Goal: Task Accomplishment & Management: Use online tool/utility

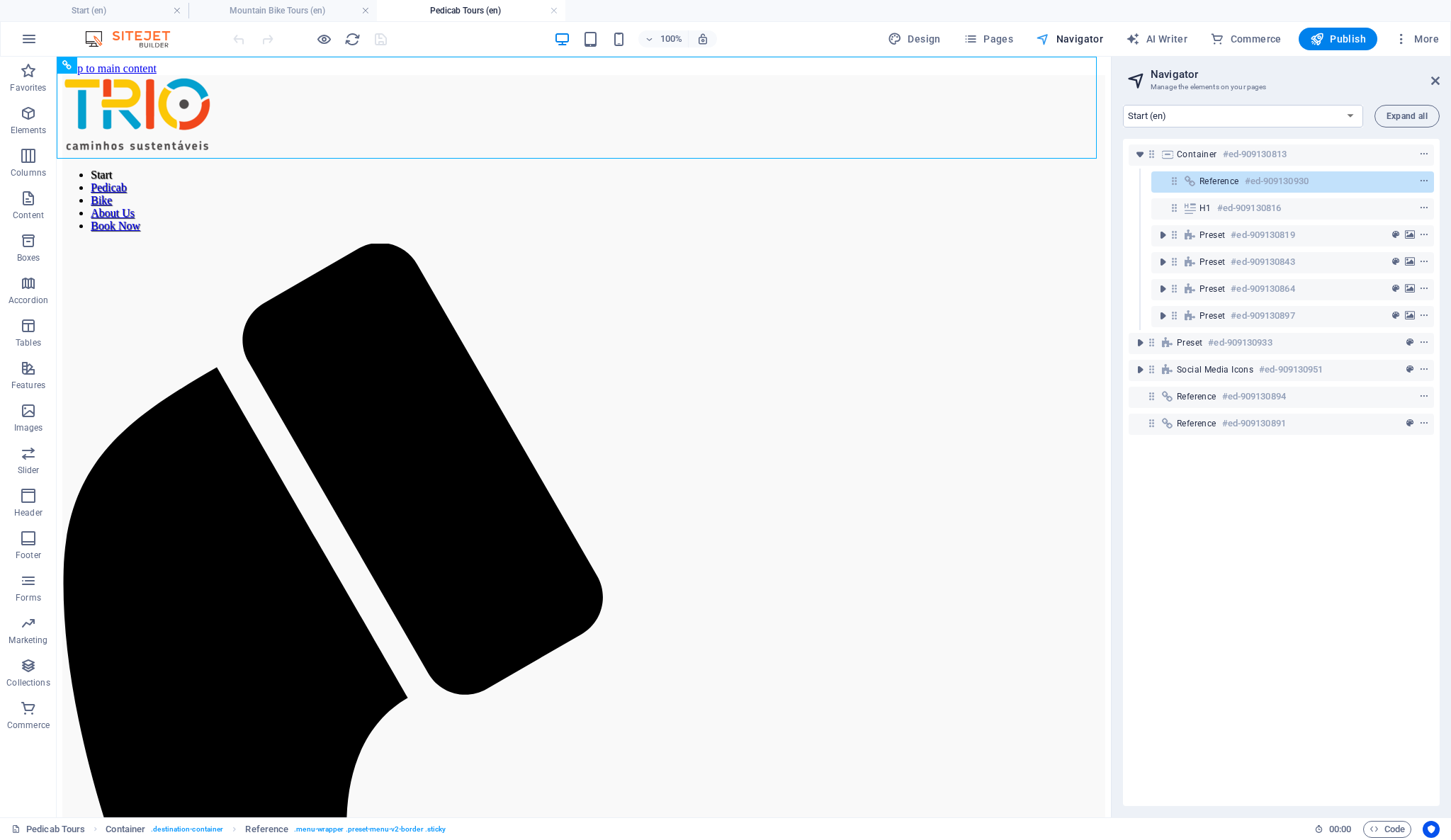
click at [1081, 36] on span "Navigator" at bounding box center [1069, 38] width 67 height 14
click at [1001, 32] on span "Pages" at bounding box center [988, 38] width 49 height 14
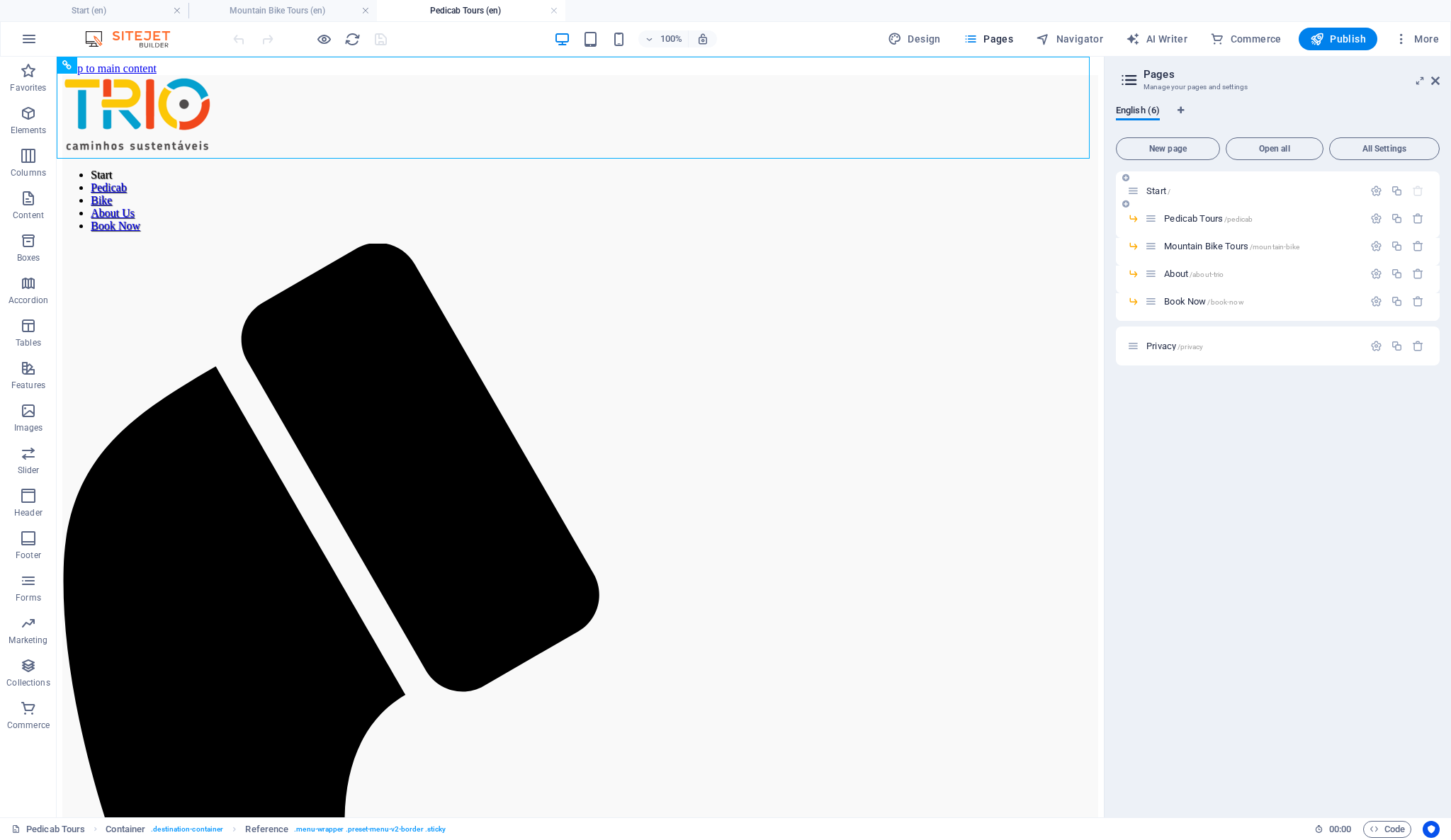
click at [1153, 186] on span "Start /" at bounding box center [1158, 191] width 24 height 11
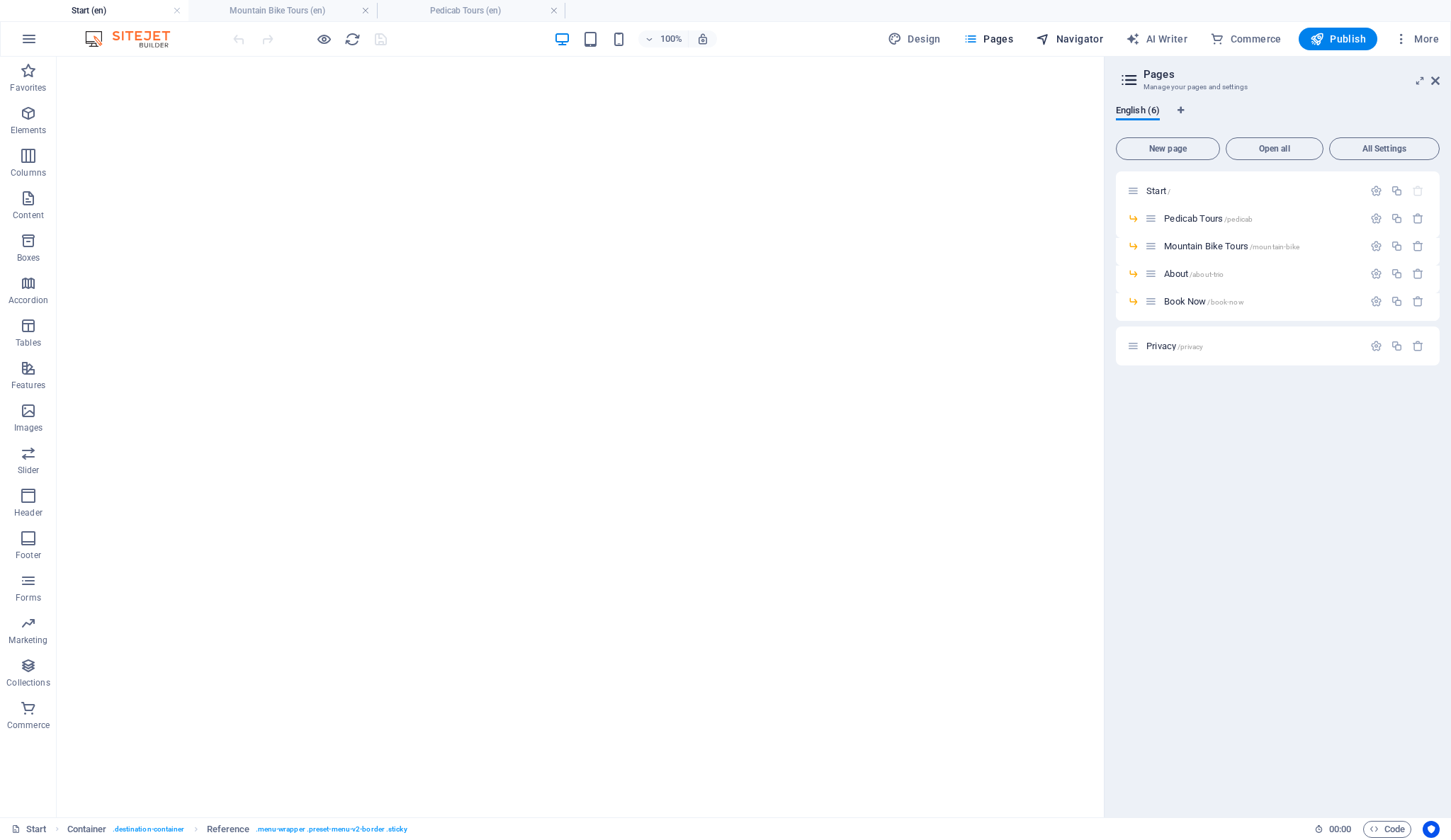
click at [1095, 40] on span "Navigator" at bounding box center [1069, 38] width 67 height 14
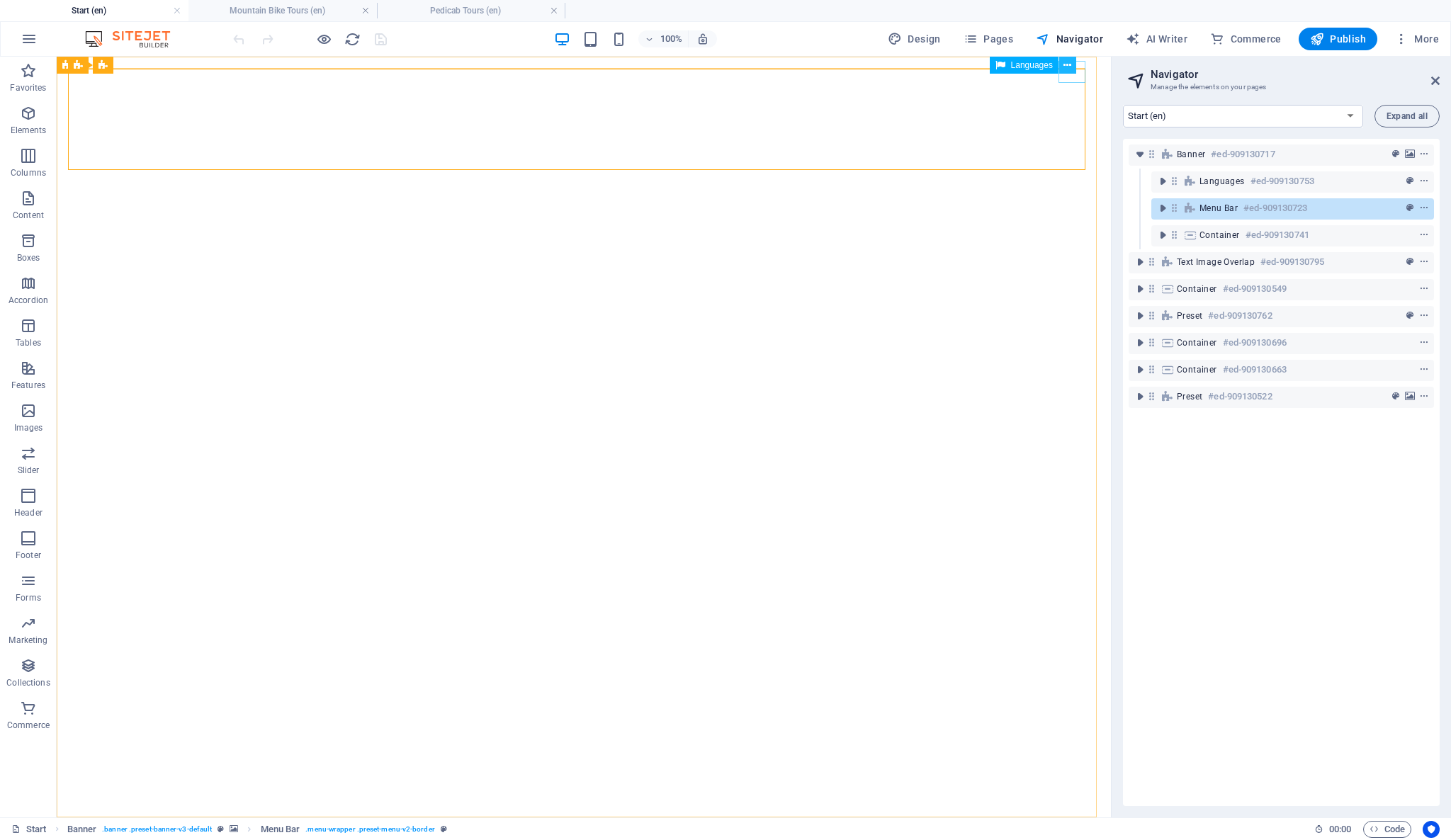
click at [1065, 60] on icon at bounding box center [1067, 66] width 8 height 15
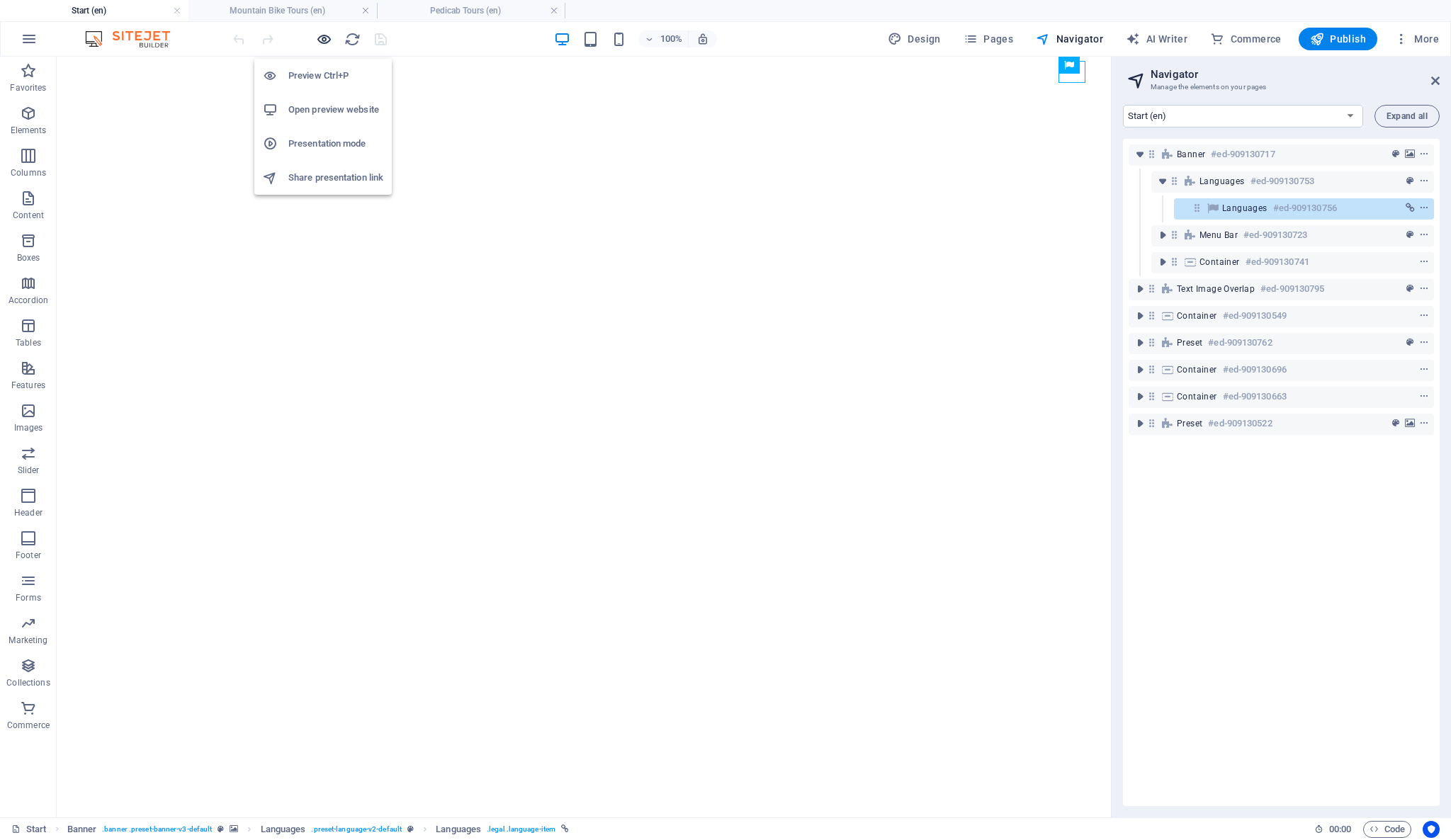
click at [324, 41] on icon "button" at bounding box center [324, 39] width 16 height 16
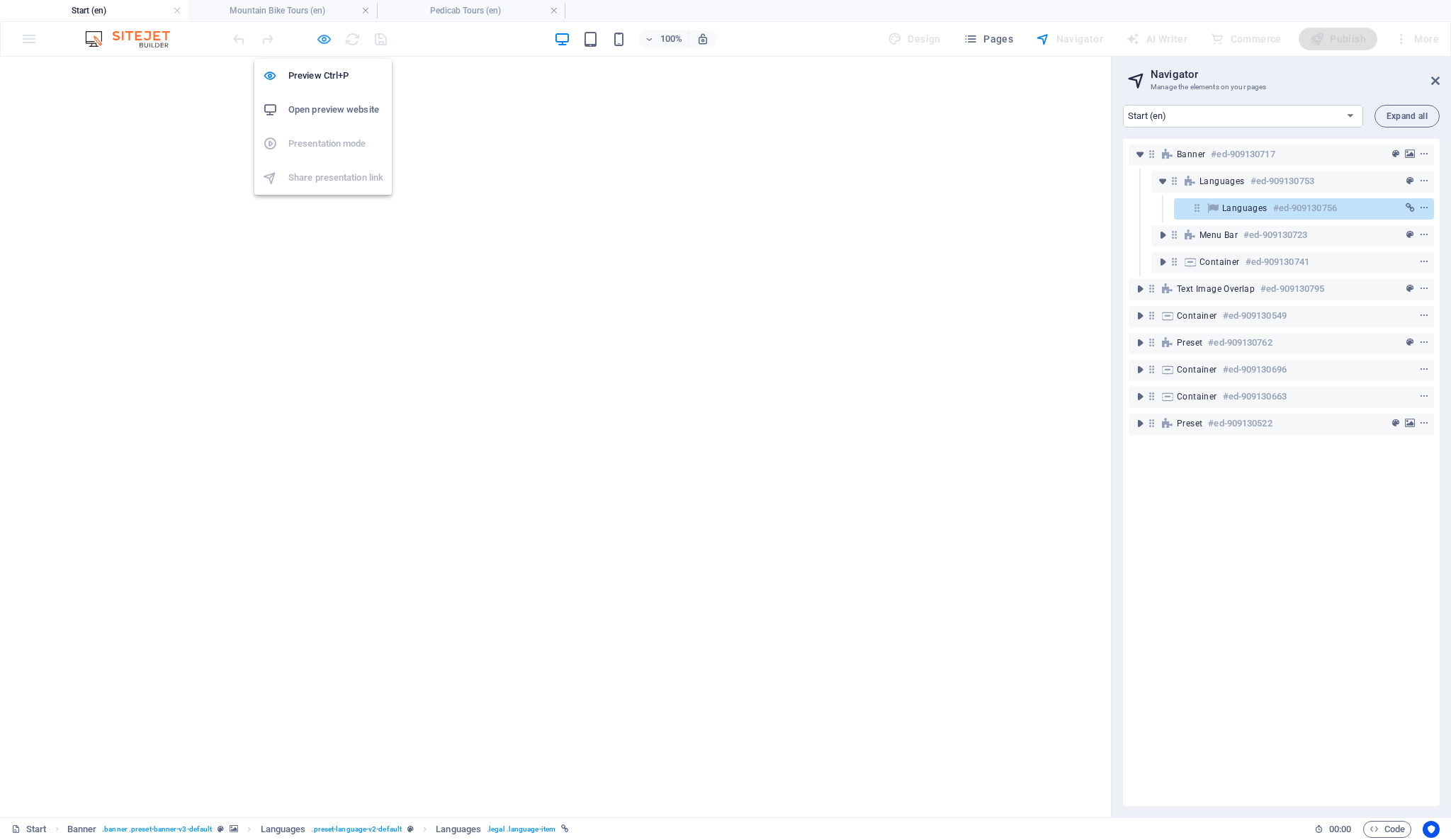
click at [322, 41] on icon "button" at bounding box center [324, 39] width 16 height 16
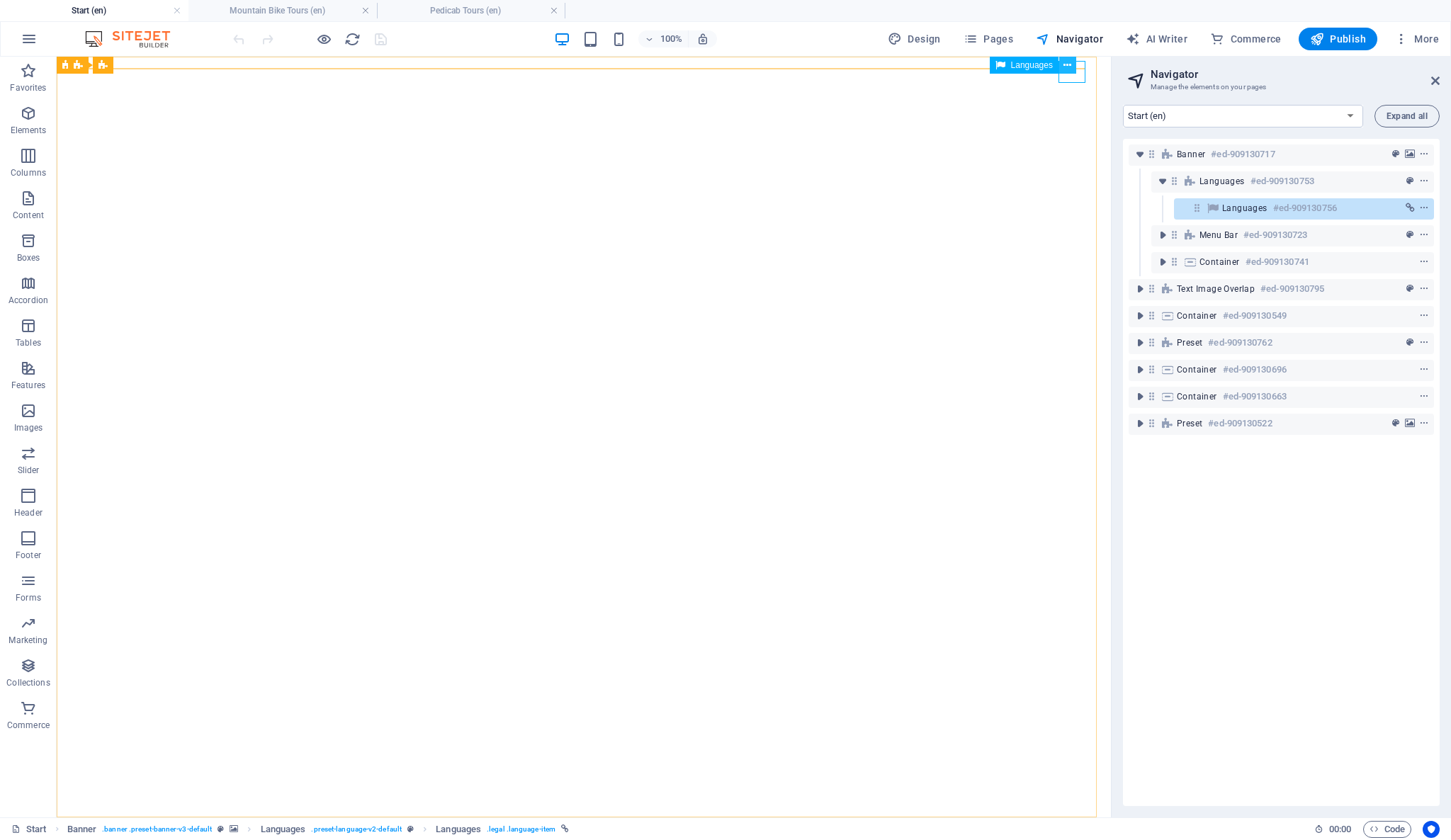
click at [1067, 61] on icon at bounding box center [1067, 66] width 8 height 15
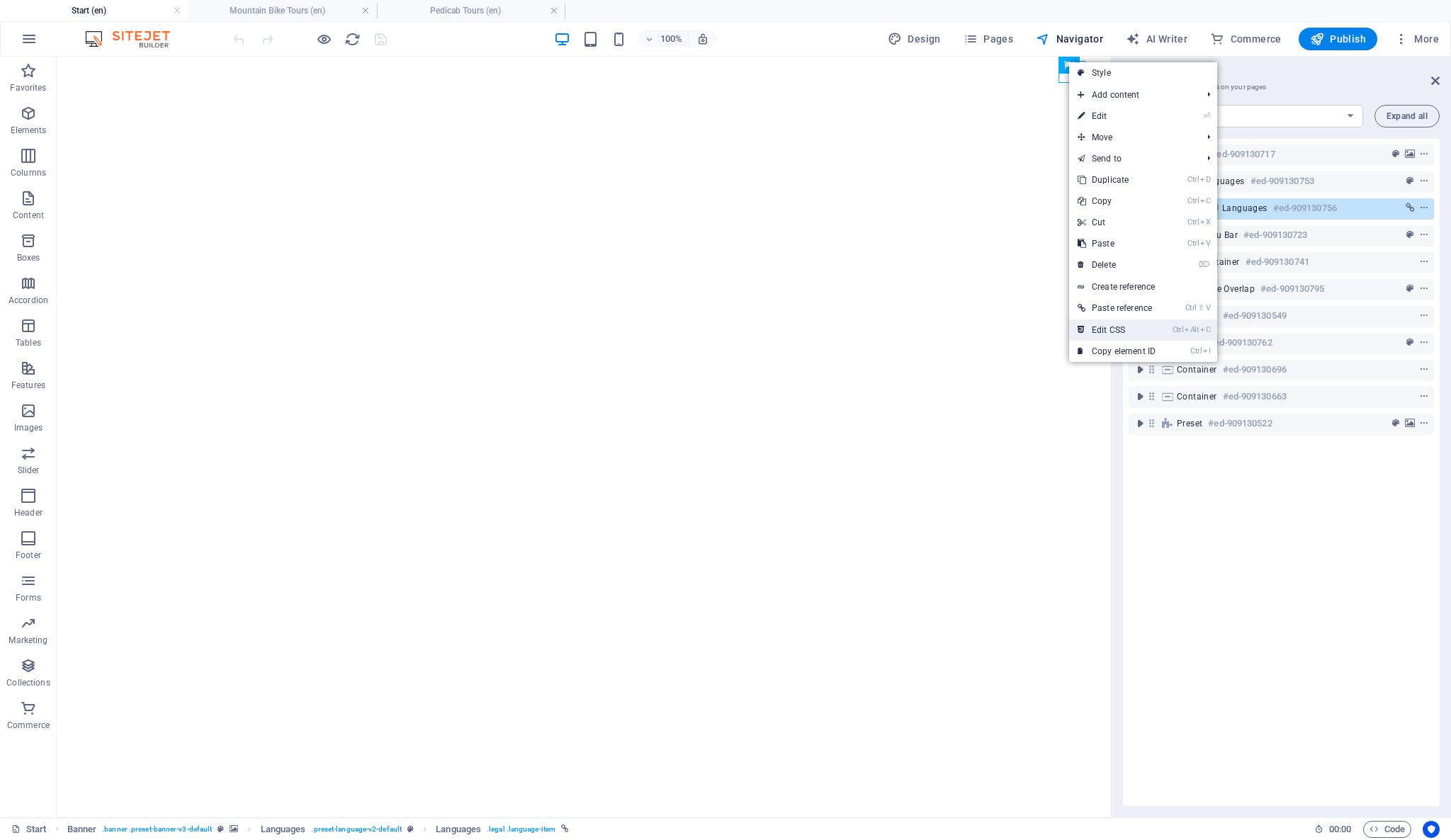
click at [1118, 324] on link "Ctrl Alt C Edit CSS" at bounding box center [1116, 330] width 95 height 21
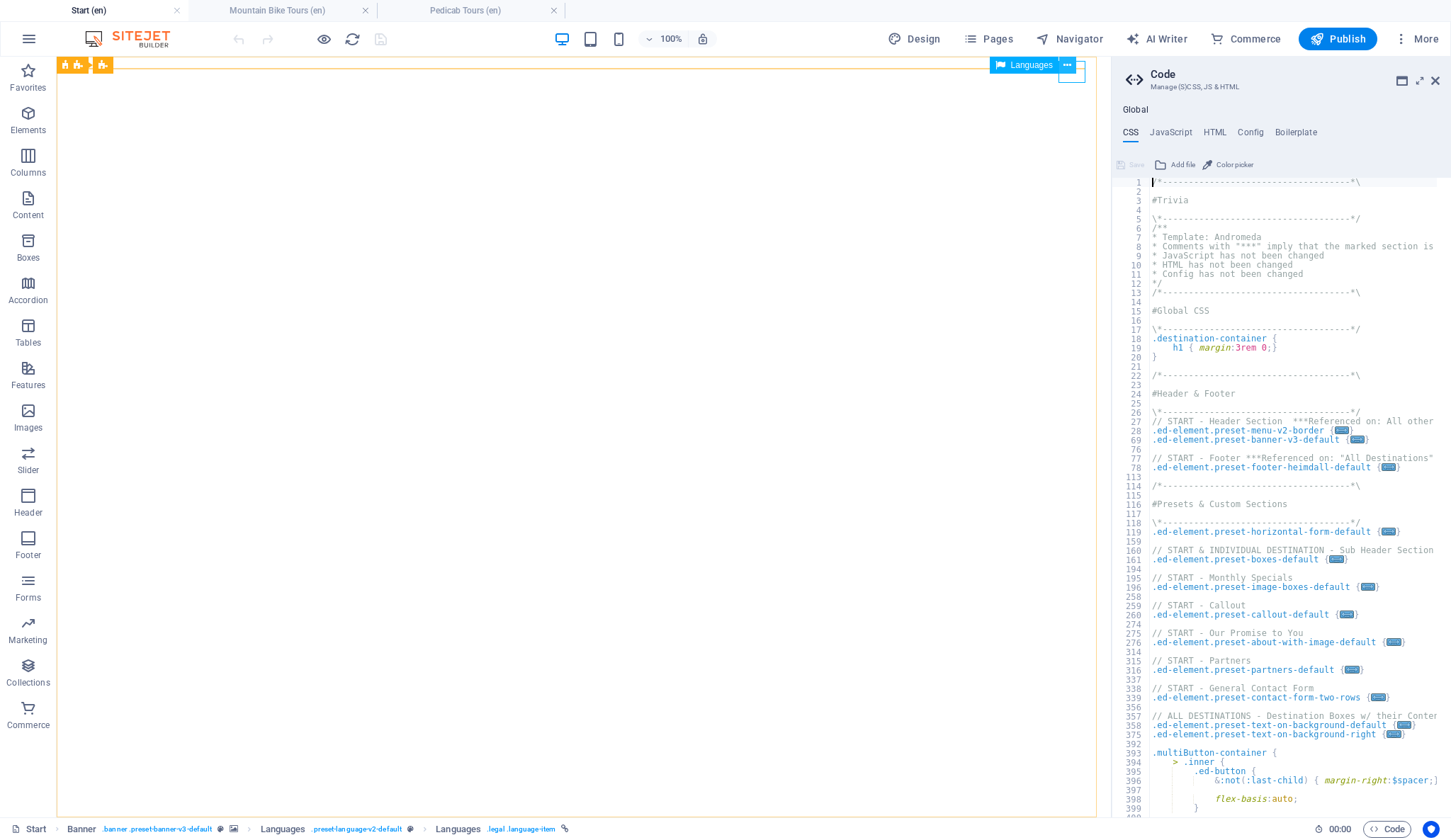
click at [1069, 65] on icon at bounding box center [1067, 66] width 8 height 15
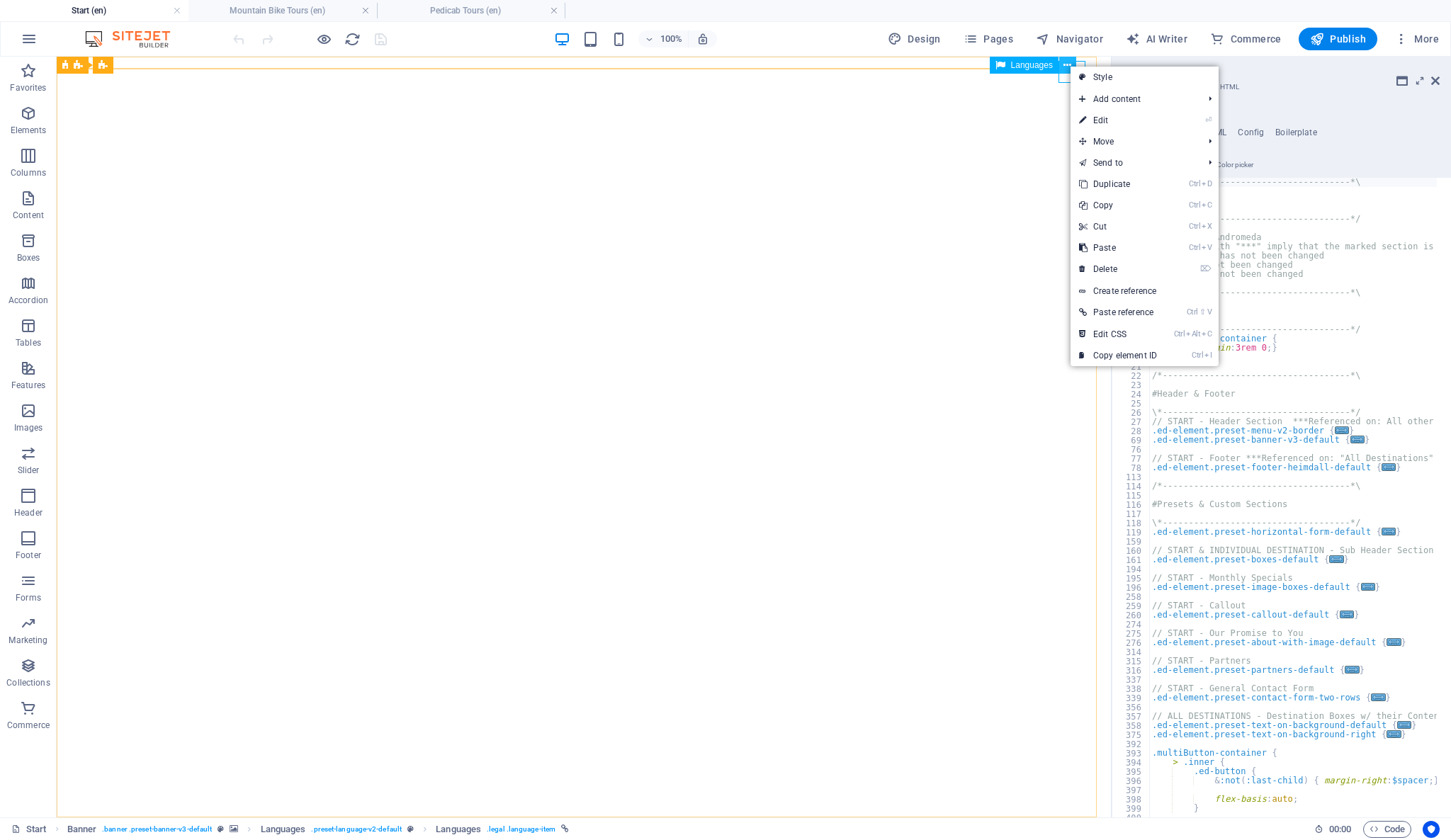
click at [1069, 65] on icon at bounding box center [1067, 66] width 8 height 15
click at [1067, 67] on icon at bounding box center [1067, 66] width 8 height 15
click at [1080, 65] on div "Languages" at bounding box center [1037, 66] width 96 height 18
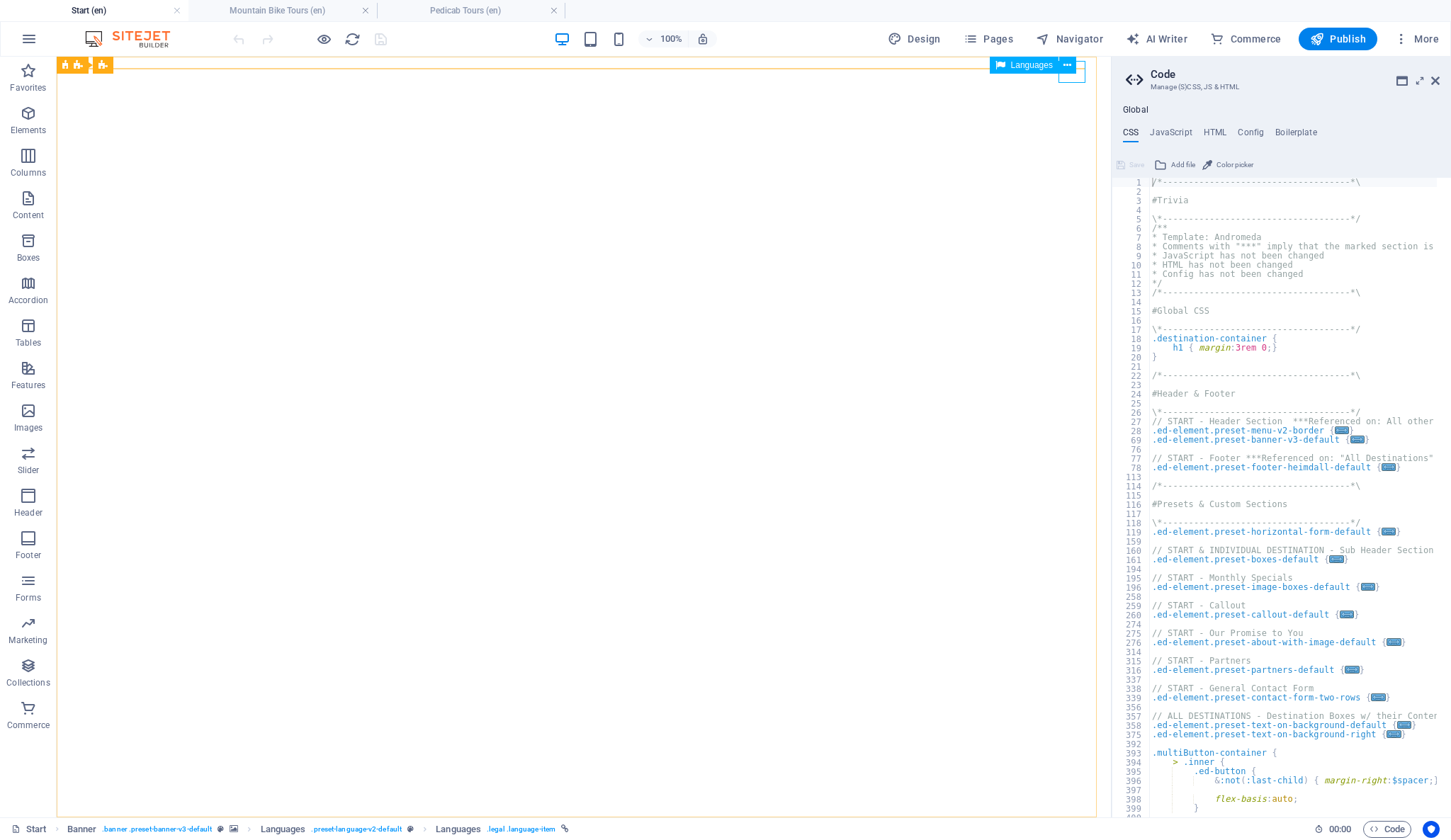
click at [1080, 65] on div "Languages" at bounding box center [1037, 66] width 96 height 18
click at [1073, 74] on div "Languages" at bounding box center [1037, 66] width 96 height 18
click at [1077, 72] on div "Languages" at bounding box center [1037, 66] width 96 height 18
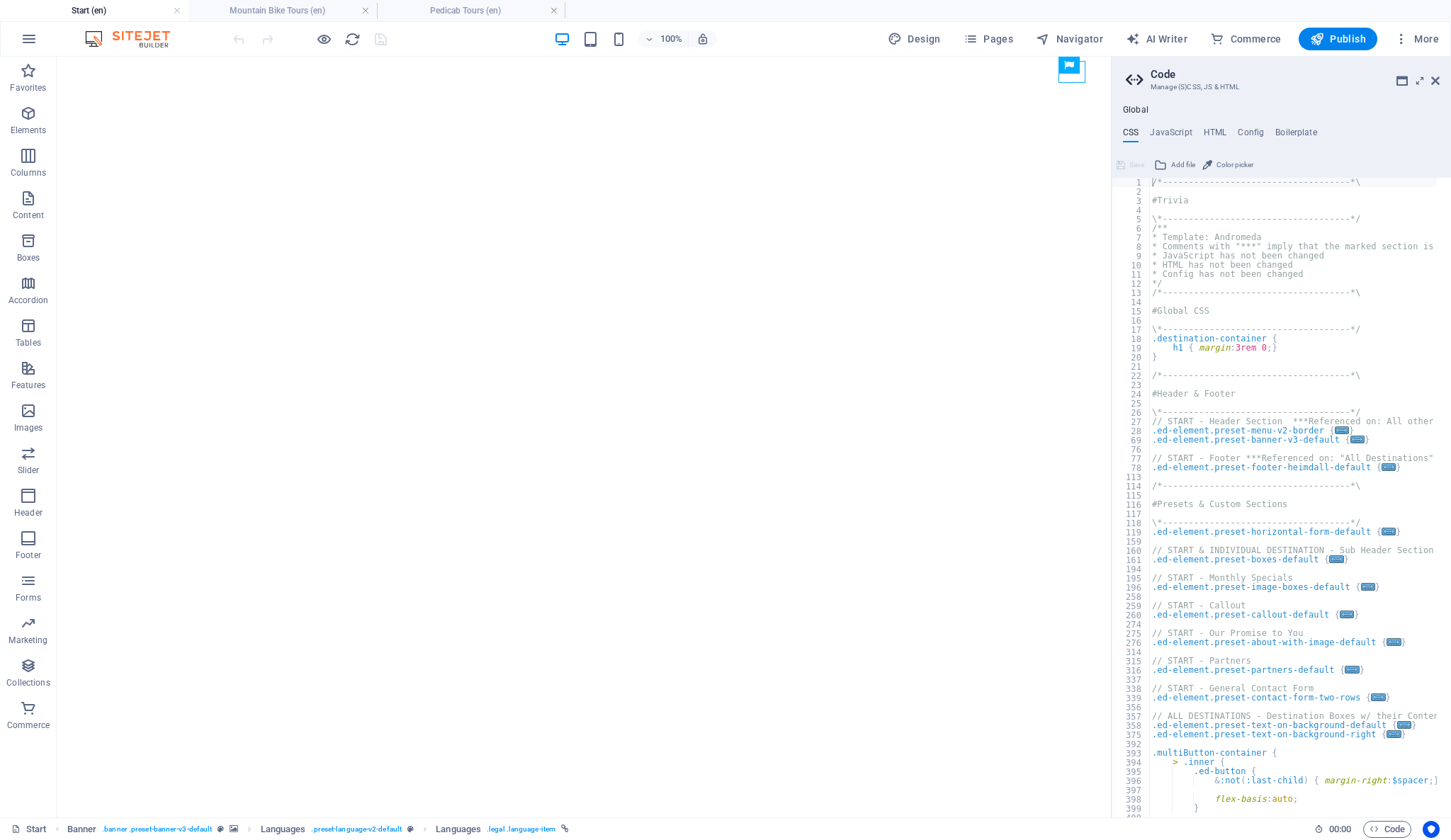
click at [1373, 145] on div "CSS JavaScript HTML Config Boilerplate /*------------------------------------*\…" at bounding box center [1281, 472] width 339 height 690
click at [1364, 127] on ul "CSS JavaScript HTML Config Boilerplate" at bounding box center [1281, 135] width 339 height 15
type textarea "* JavaScript has not been changed"
click at [1294, 259] on div "/*------------------------------------*\ #Trivia \*----------------------------…" at bounding box center [1381, 499] width 464 height 644
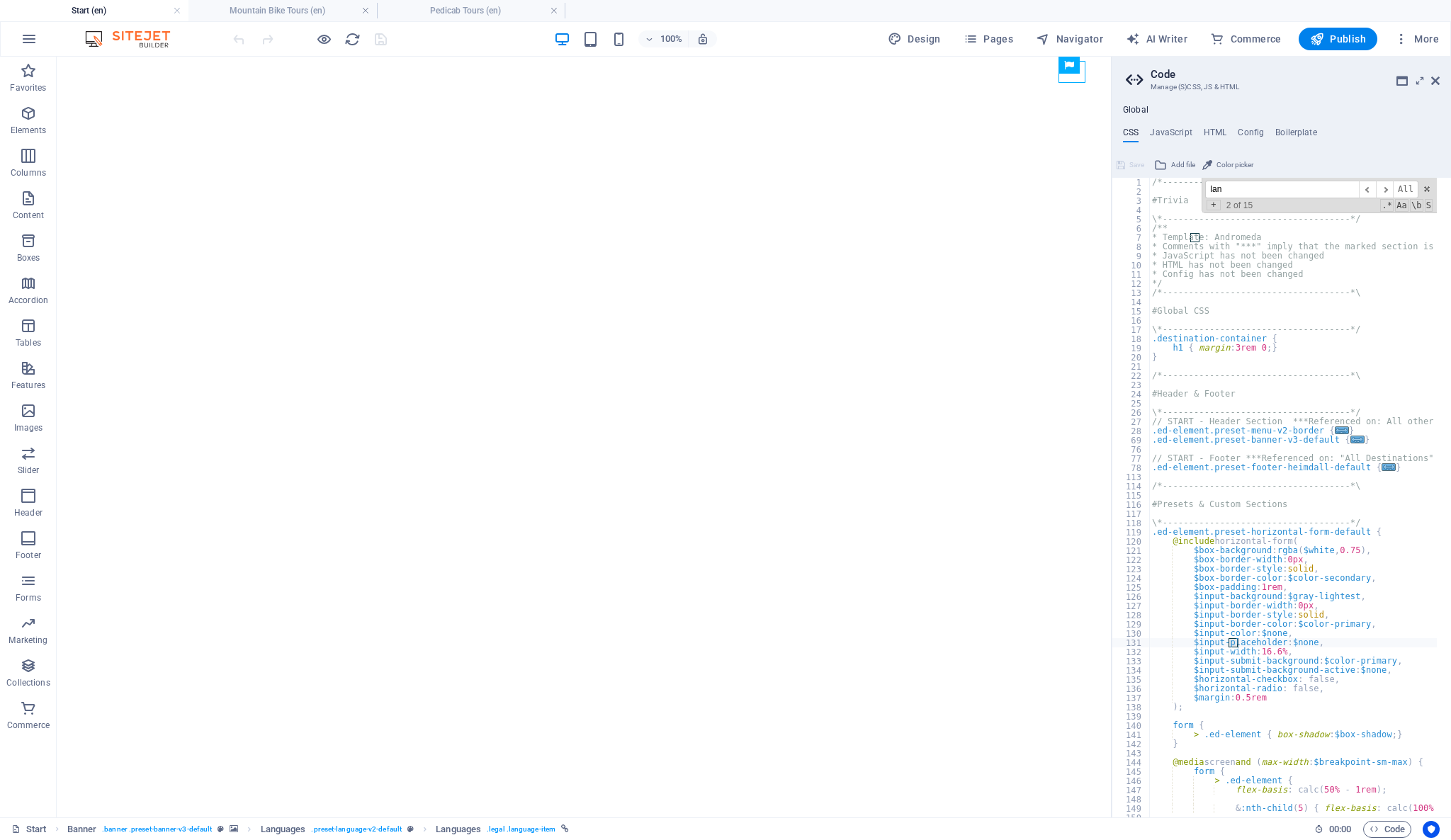
scroll to position [709, 0]
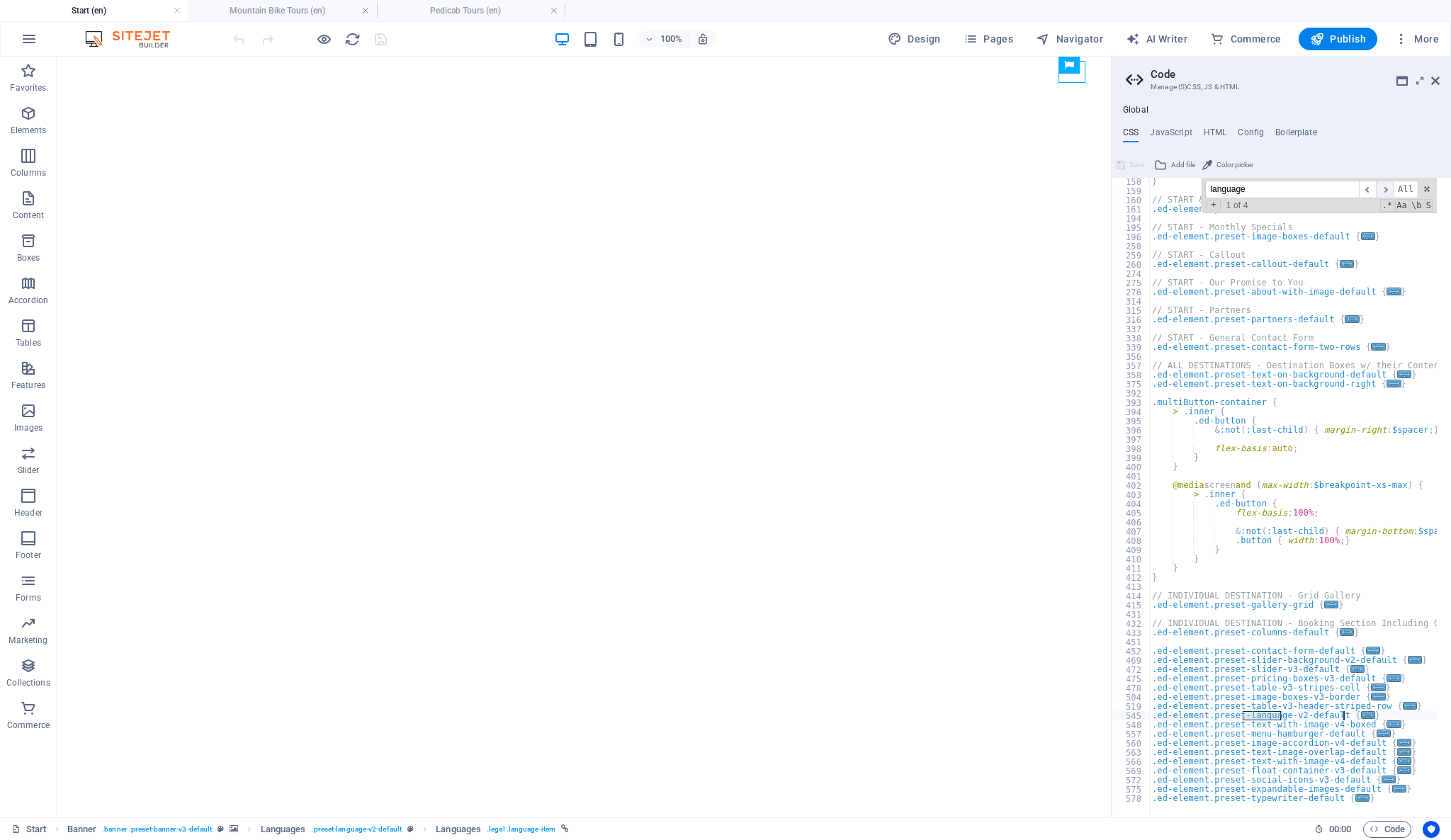
type input "language"
click at [1388, 190] on span "​" at bounding box center [1384, 190] width 17 height 18
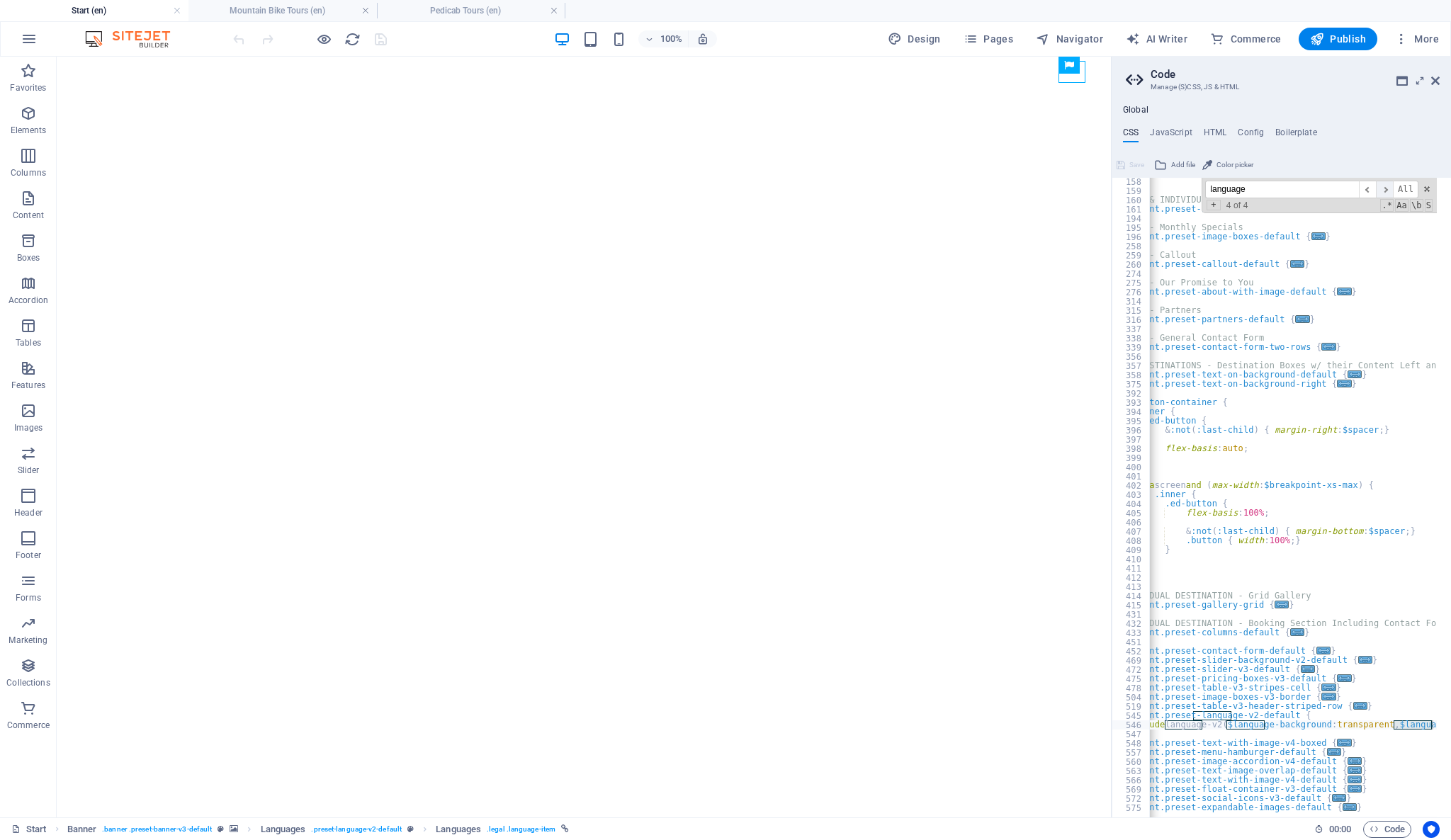
scroll to position [0, 49]
click at [1388, 190] on span "​" at bounding box center [1384, 190] width 17 height 18
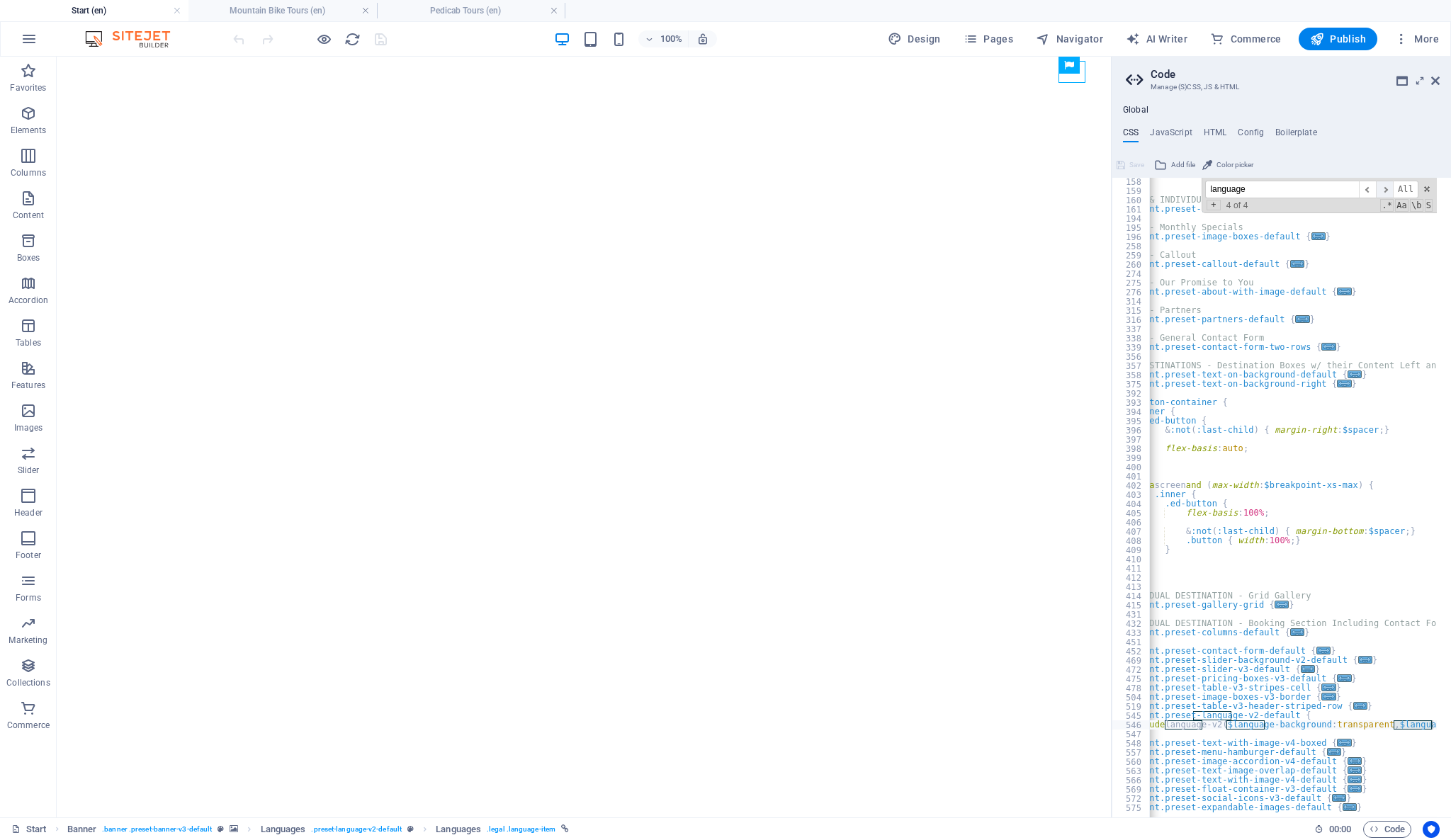
click at [1388, 190] on span "​" at bounding box center [1384, 190] width 17 height 18
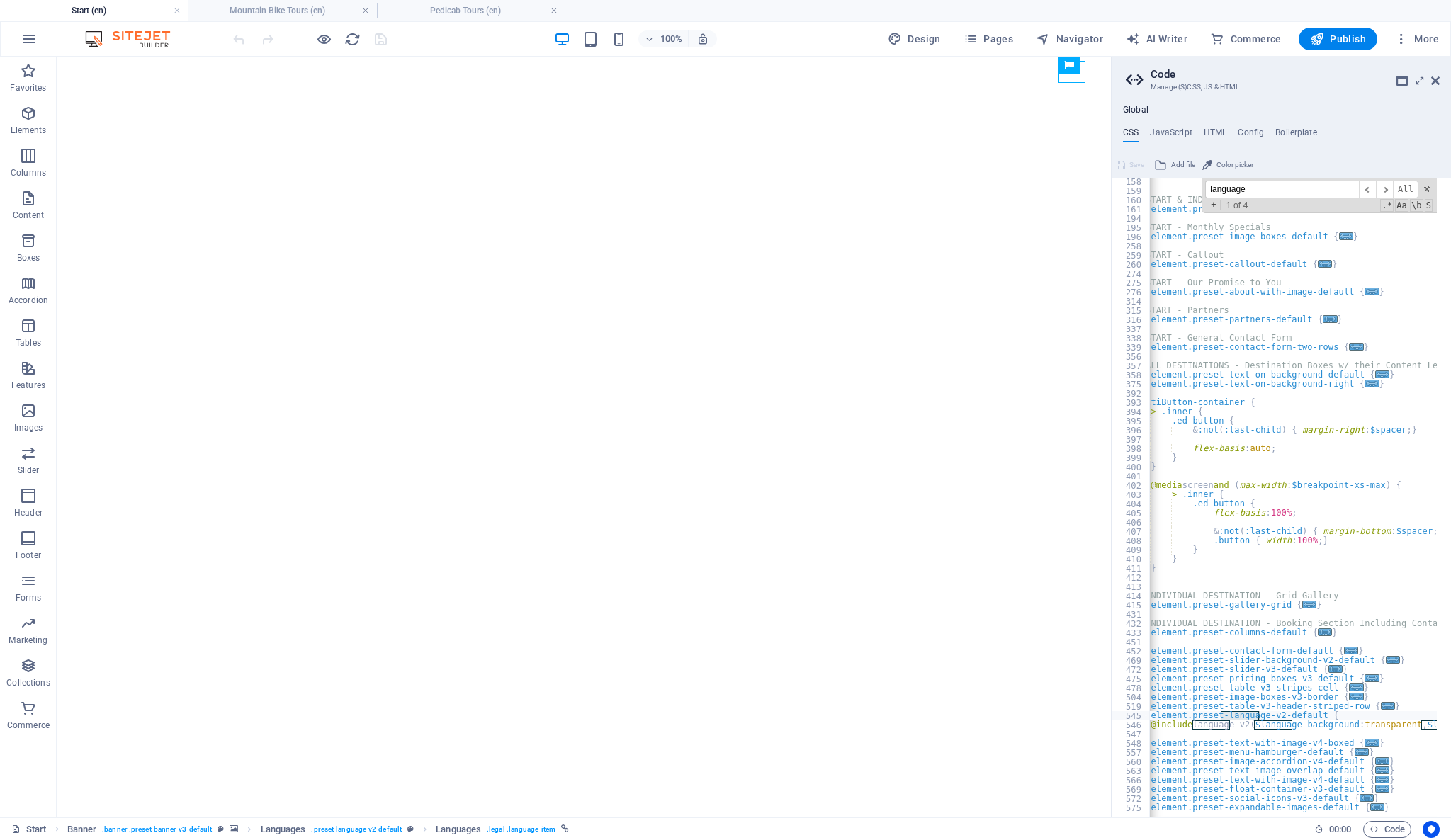
scroll to position [0, 0]
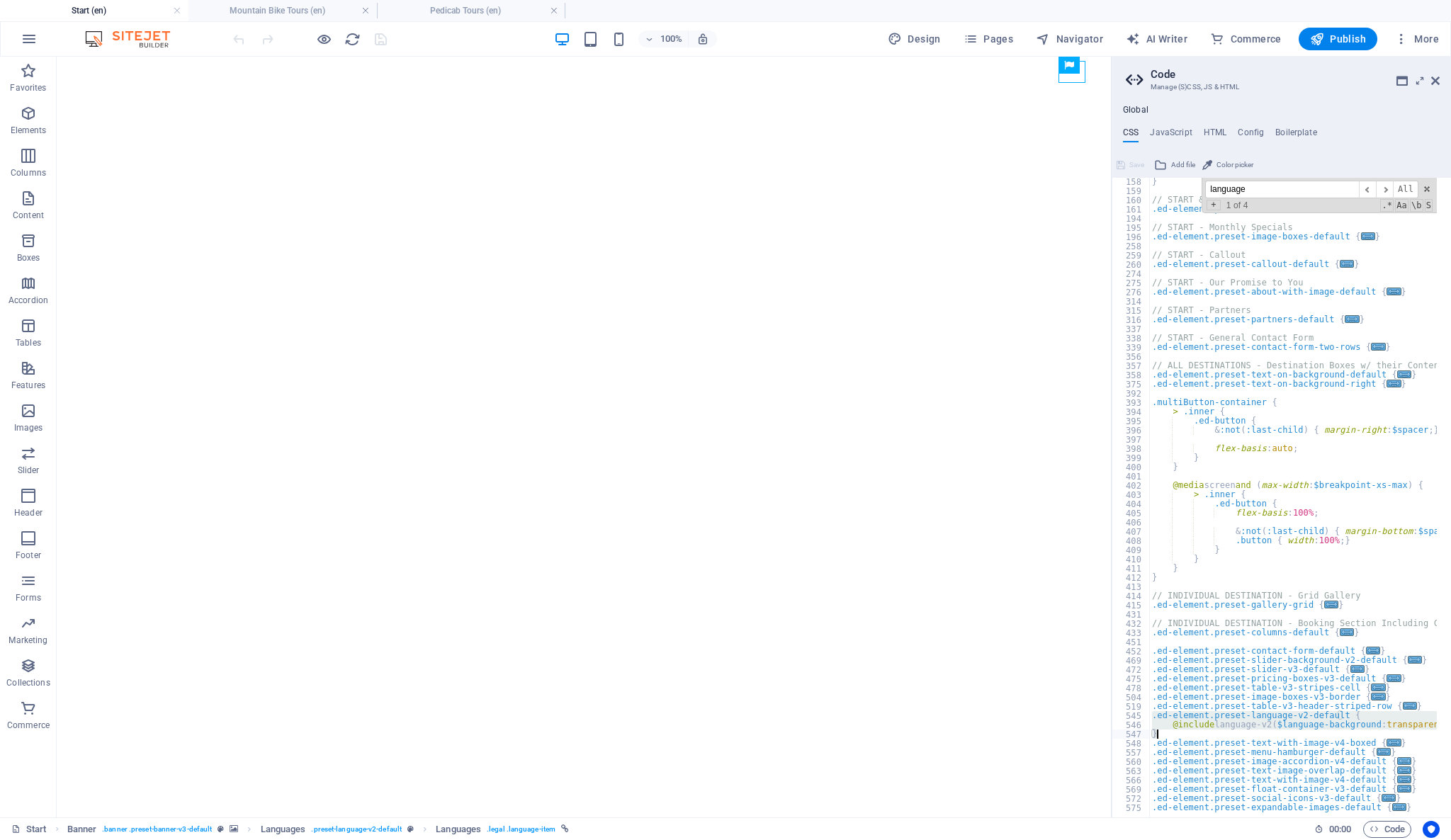
drag, startPoint x: 1153, startPoint y: 715, endPoint x: 1412, endPoint y: 736, distance: 259.8
click at [1412, 736] on div "} // START & INDIVIDUAL DESTINATION - Sub Header Section & Services .ed-element…" at bounding box center [1386, 499] width 474 height 644
type textarea "@include language-v2($language-background: transparent, $language-fixed: (false…"
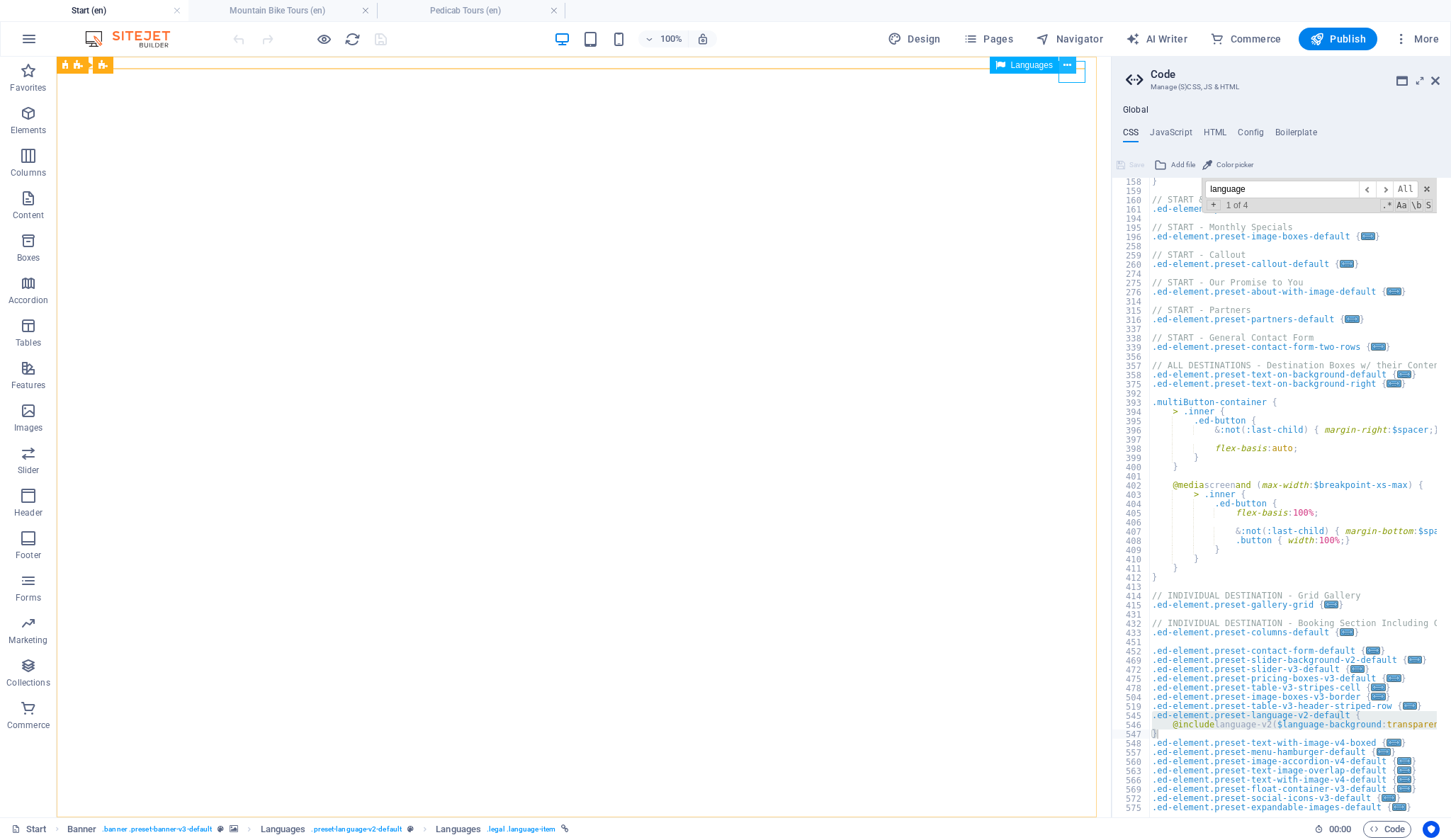
click at [1071, 70] on icon at bounding box center [1067, 66] width 8 height 15
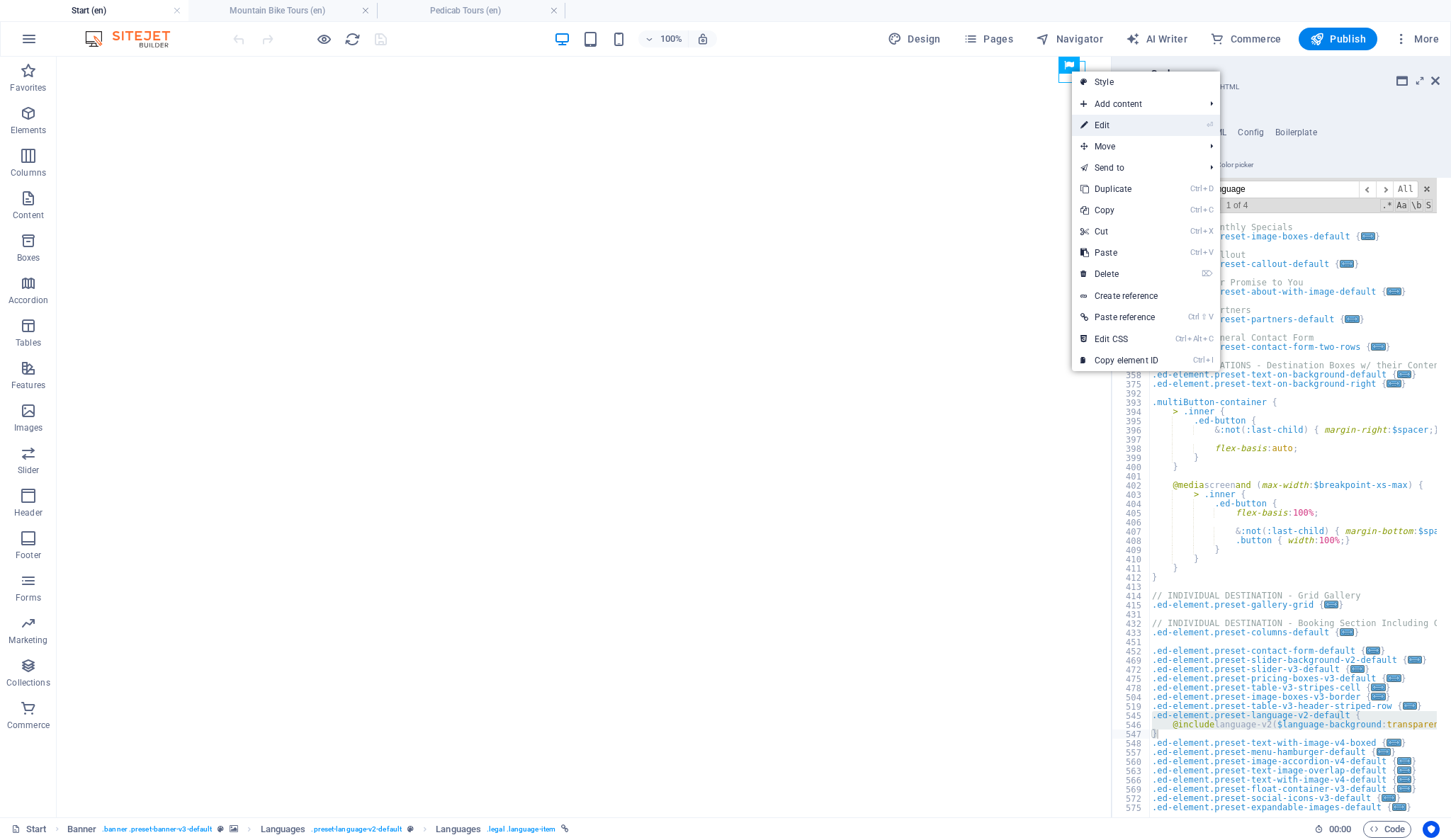
click at [1123, 127] on link "⏎ Edit" at bounding box center [1119, 126] width 95 height 21
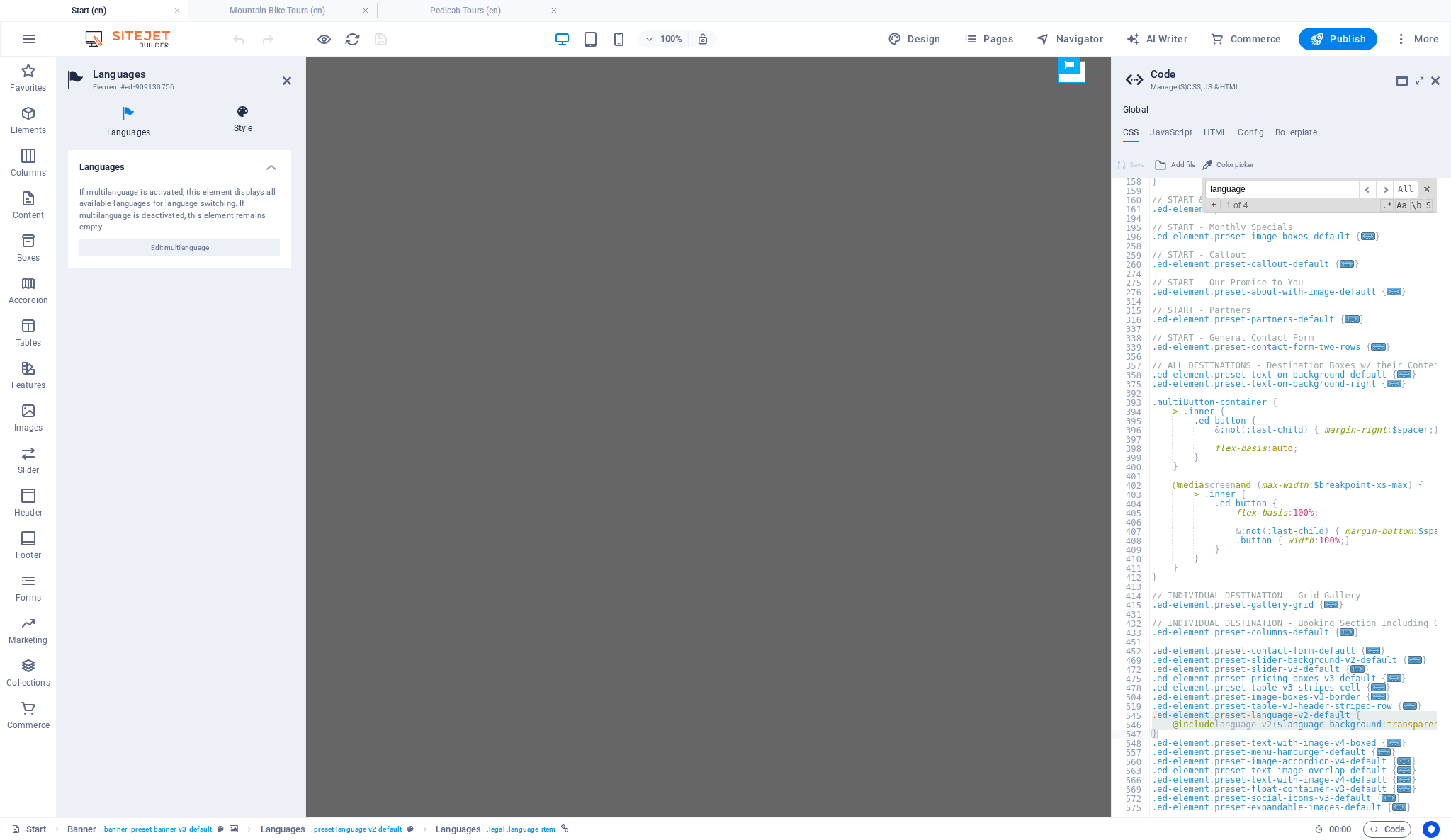
click at [247, 116] on icon at bounding box center [243, 111] width 97 height 14
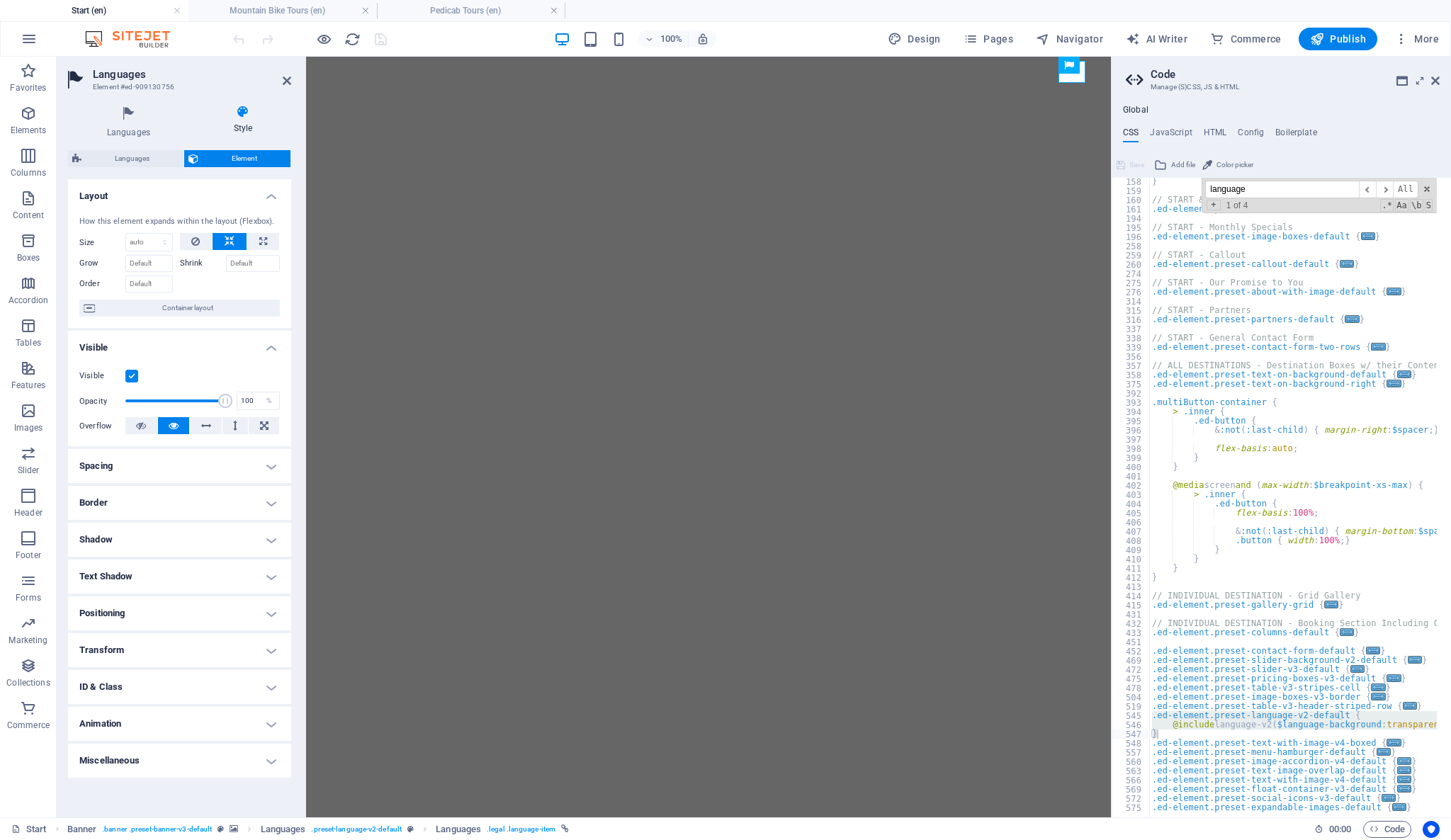
click at [211, 615] on h4 "Positioning" at bounding box center [179, 614] width 223 height 34
click at [163, 643] on span "Relative" at bounding box center [160, 641] width 24 height 17
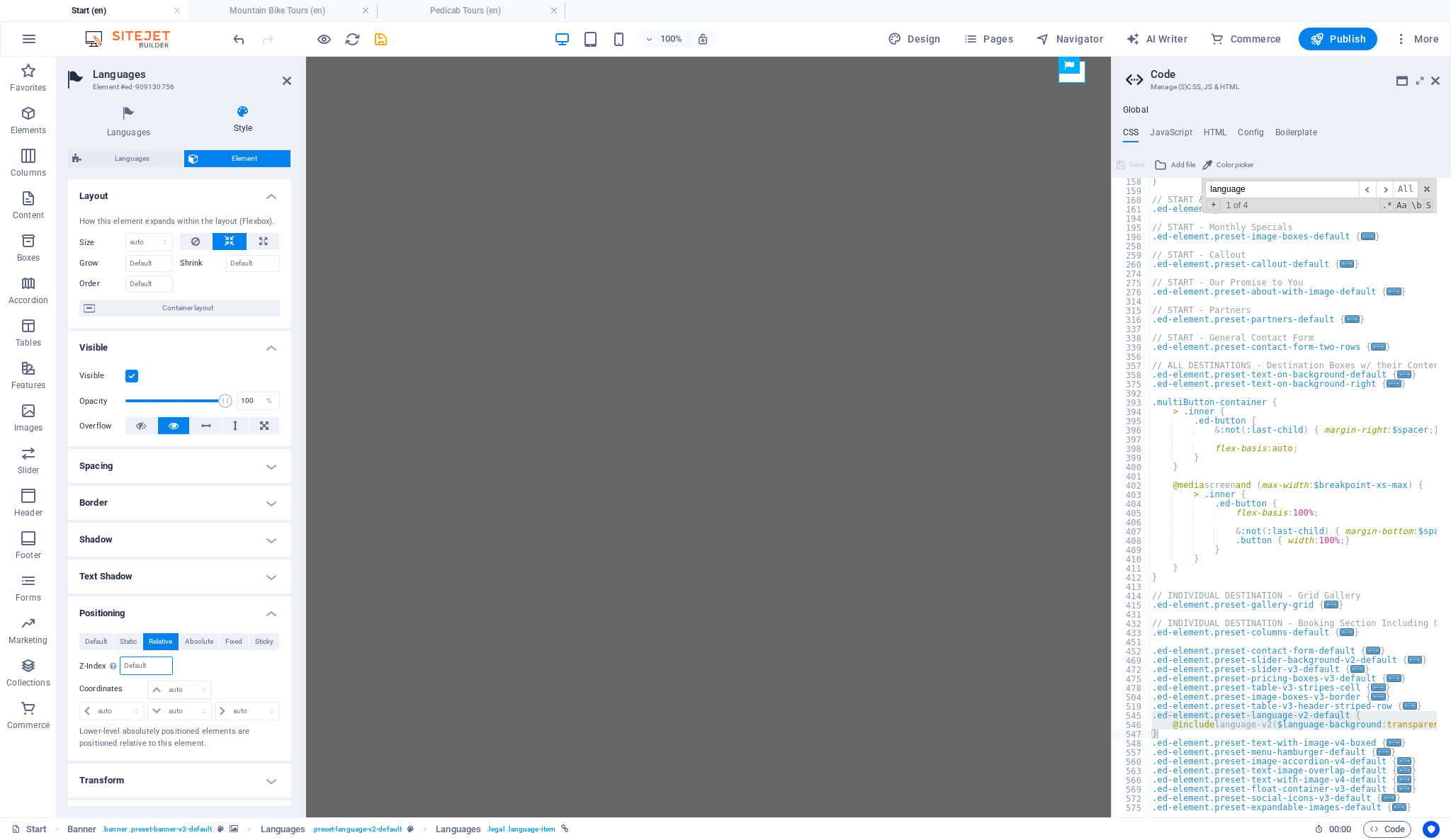
click at [141, 671] on input "number" at bounding box center [145, 666] width 51 height 17
type input "9999"
click at [199, 663] on div "Relative to #ed-909130753" at bounding box center [230, 666] width 101 height 19
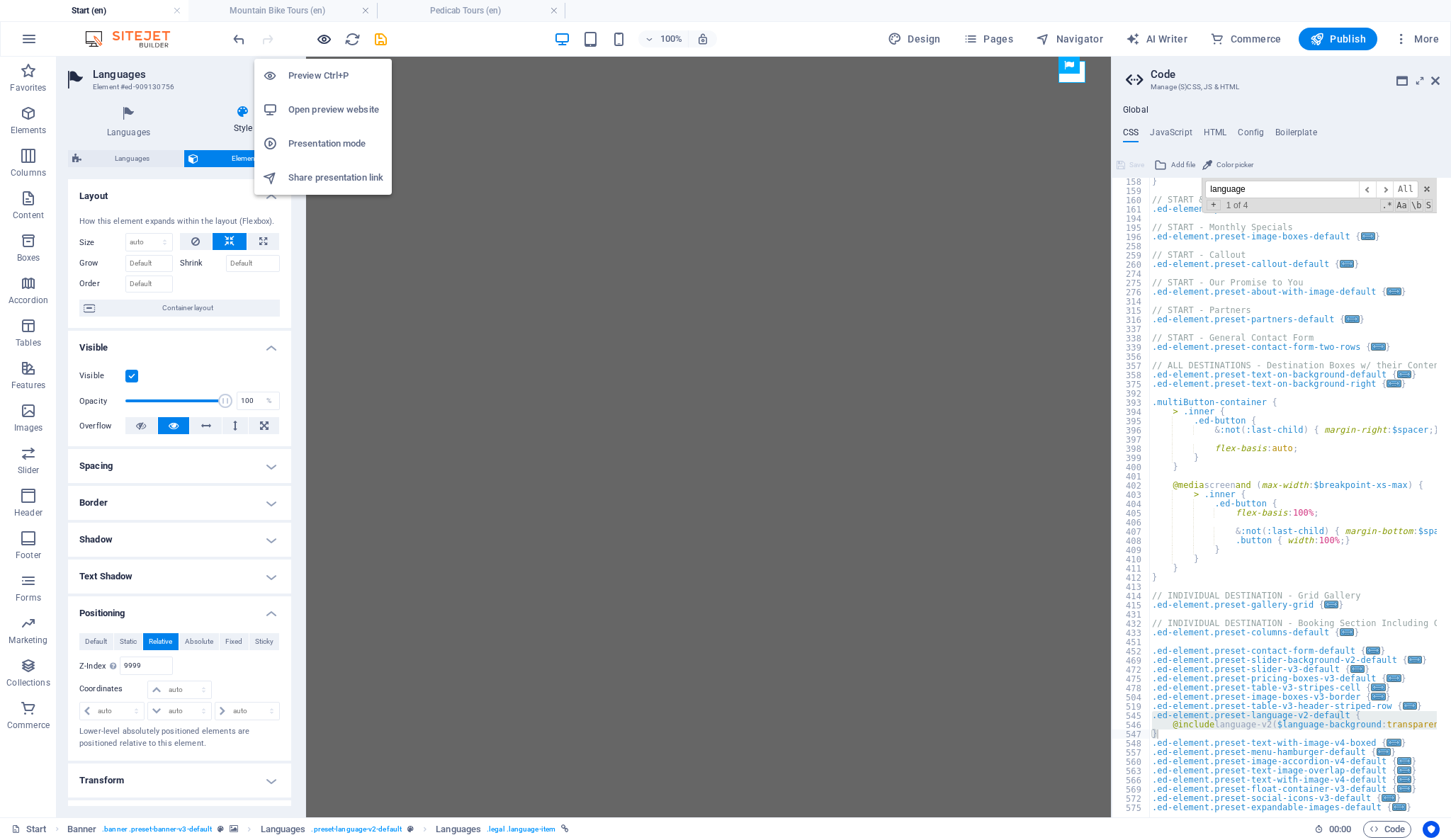
click at [324, 33] on icon "button" at bounding box center [324, 39] width 16 height 16
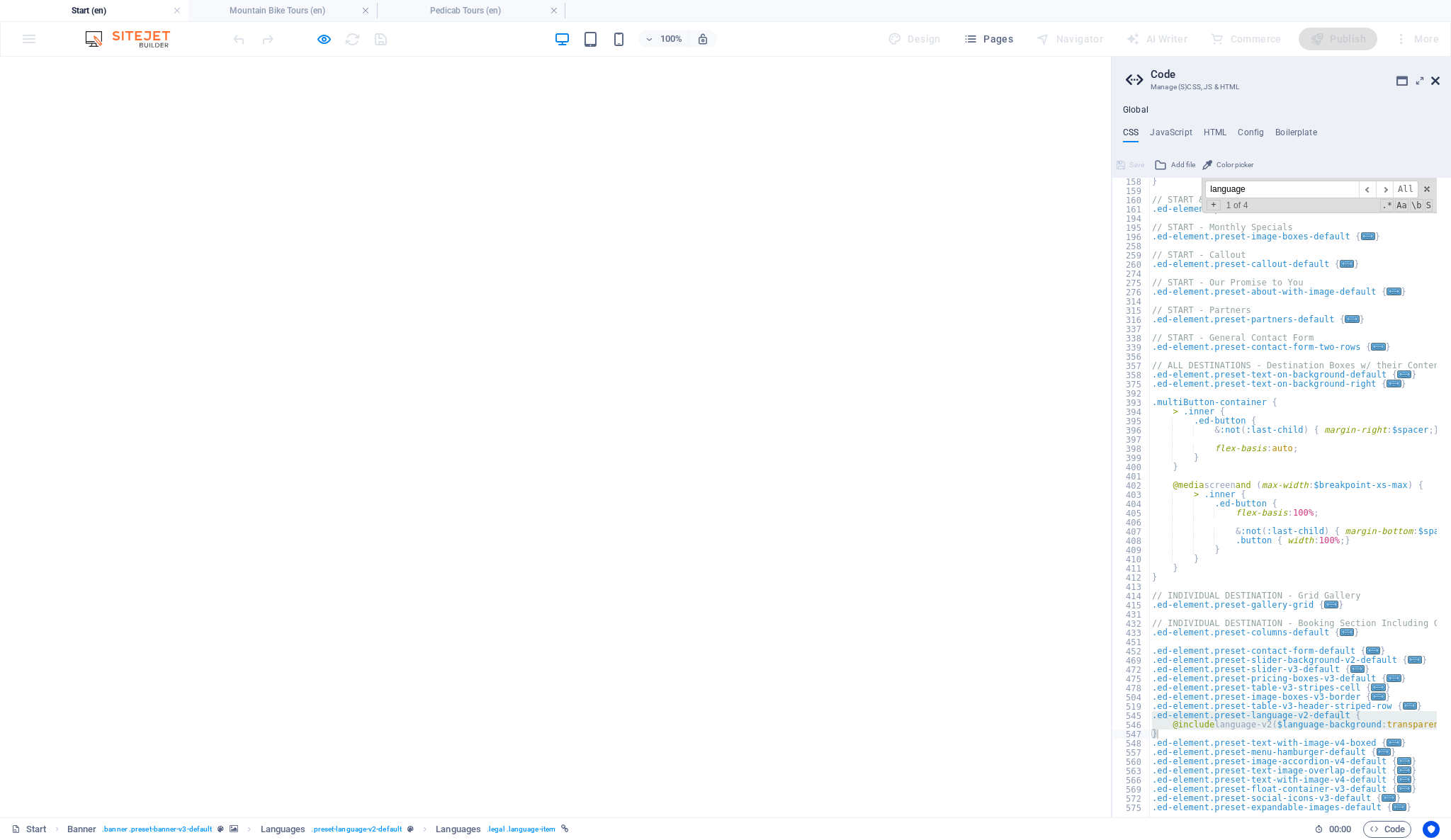
click at [1436, 81] on icon at bounding box center [1436, 81] width 8 height 11
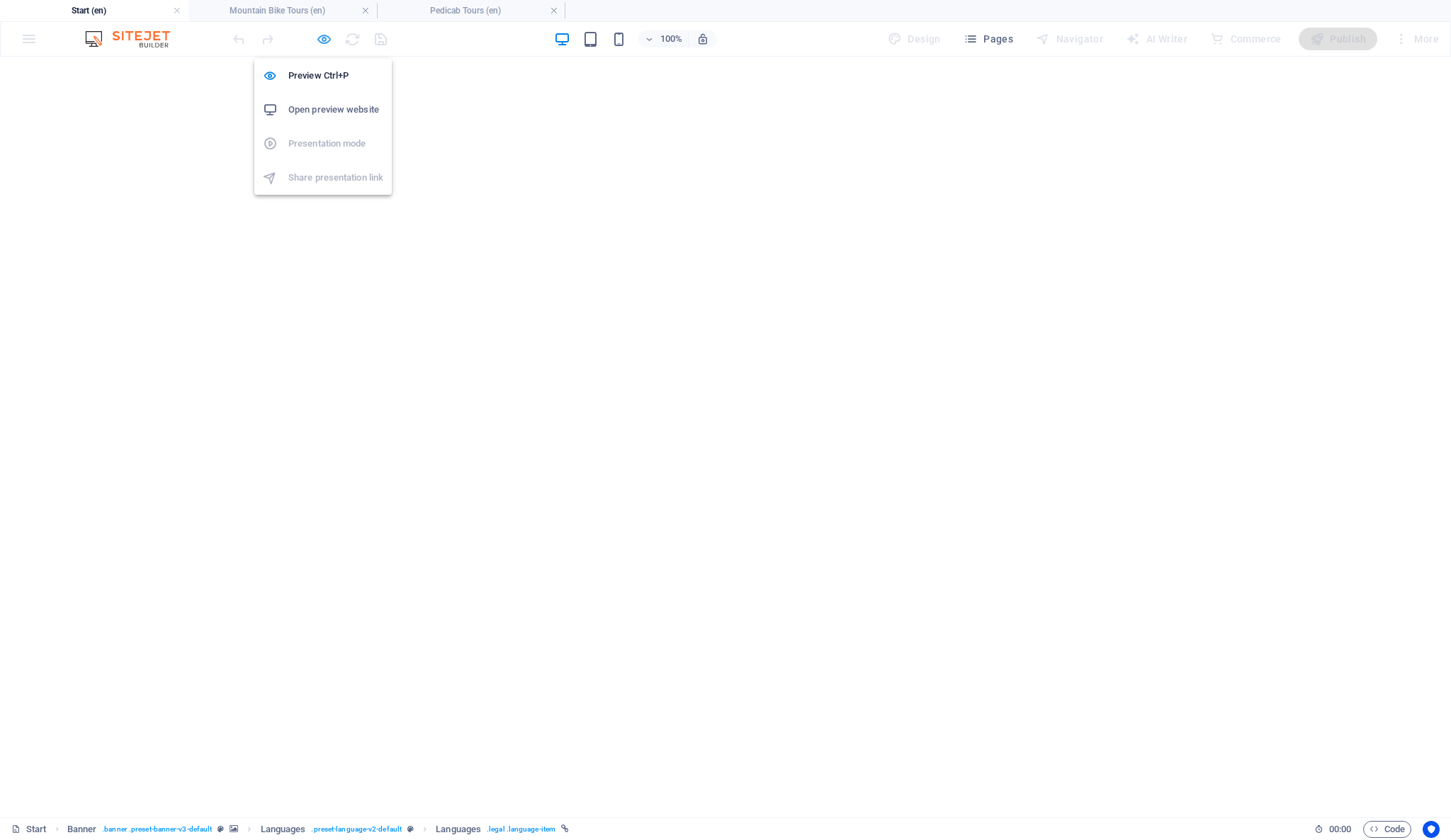
click at [322, 45] on icon "button" at bounding box center [324, 39] width 16 height 16
